Goal: Check status

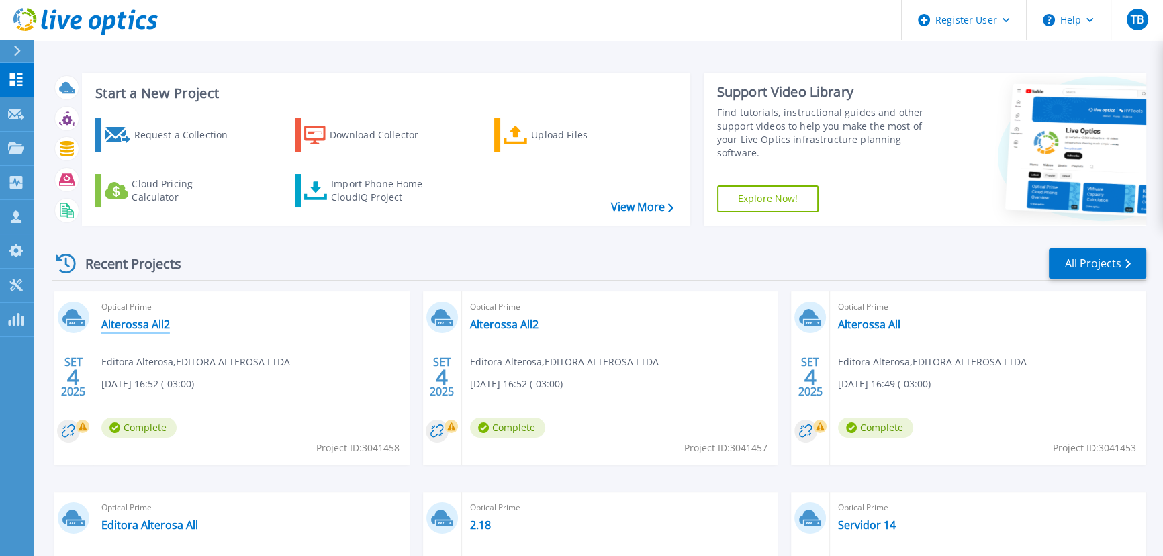
click at [138, 322] on link "Alterossa All2" at bounding box center [135, 324] width 68 height 13
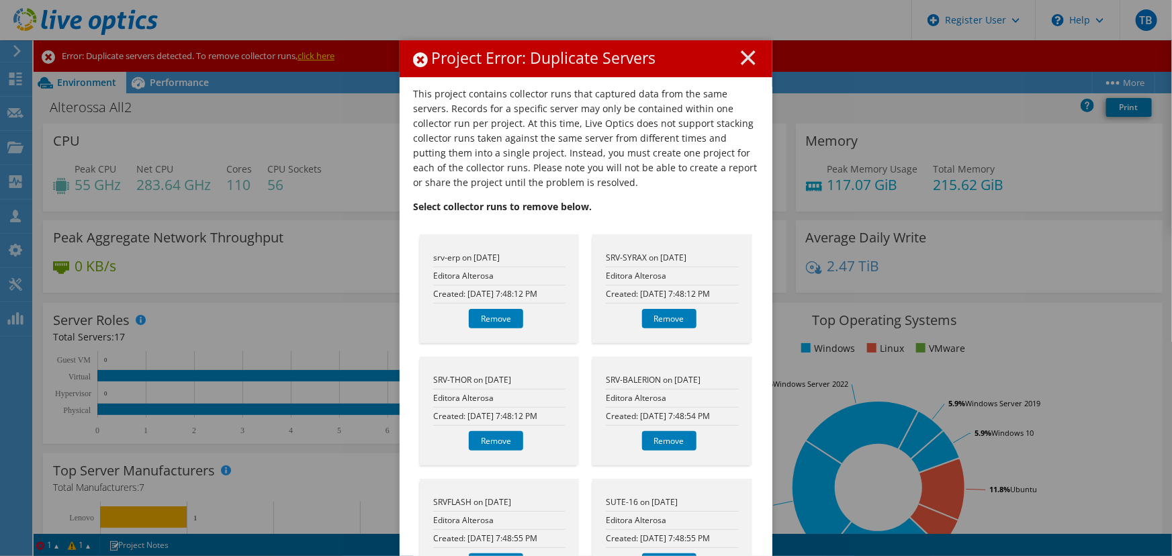
click at [743, 62] on icon at bounding box center [748, 57] width 15 height 15
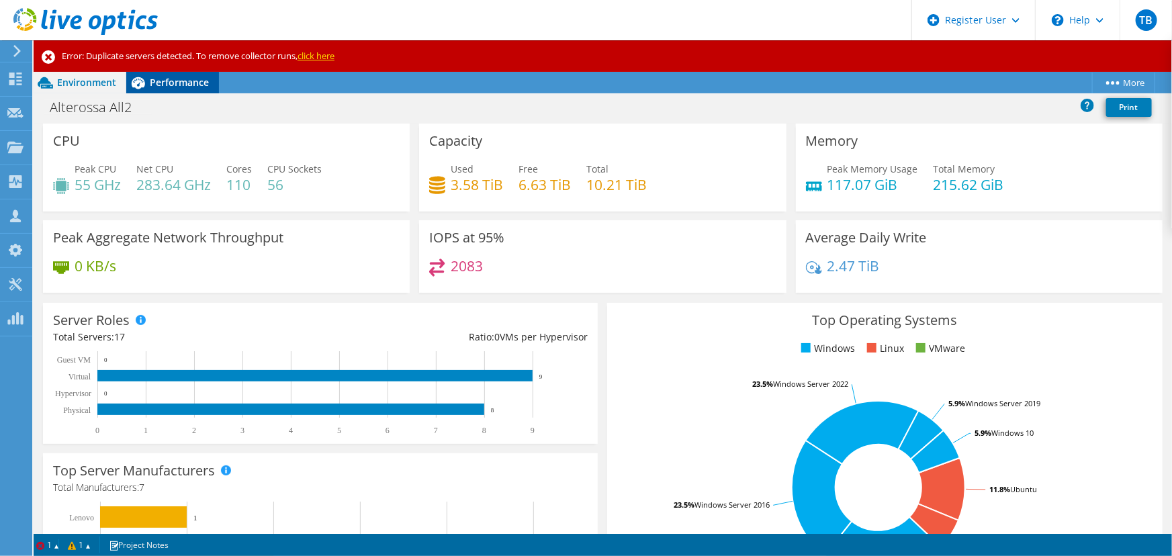
click at [173, 87] on span "Performance" at bounding box center [179, 82] width 59 height 13
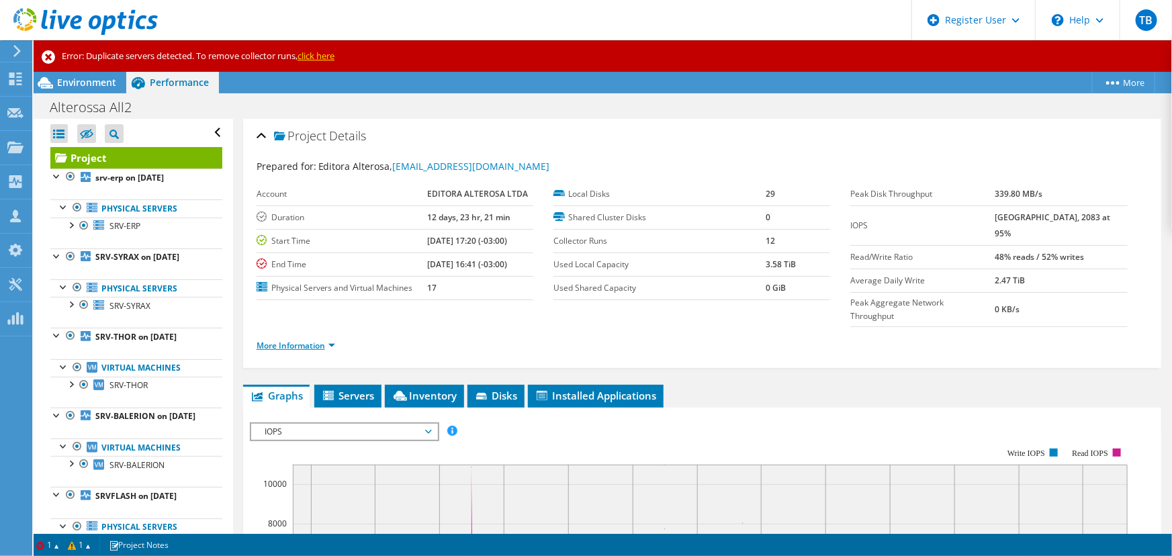
click at [293, 340] on link "More Information" at bounding box center [295, 345] width 79 height 11
